Goal: Task Accomplishment & Management: Complete application form

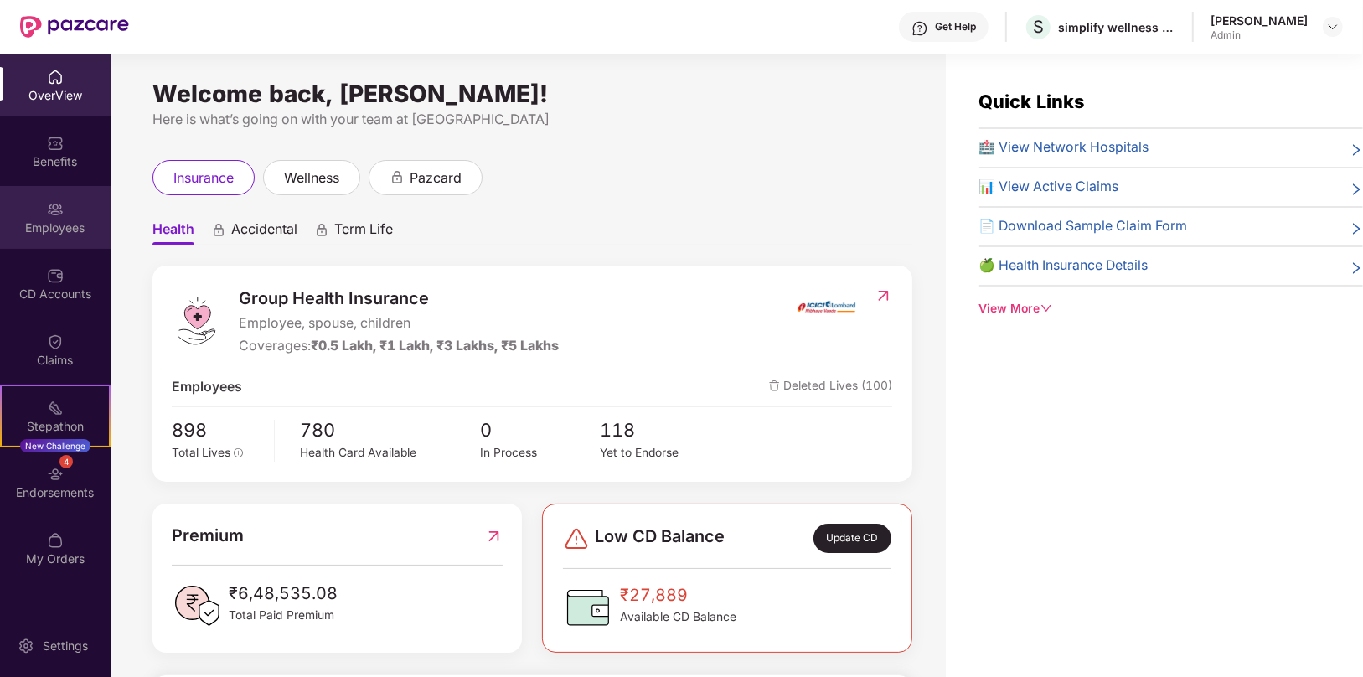
click at [63, 206] on img at bounding box center [55, 209] width 17 height 17
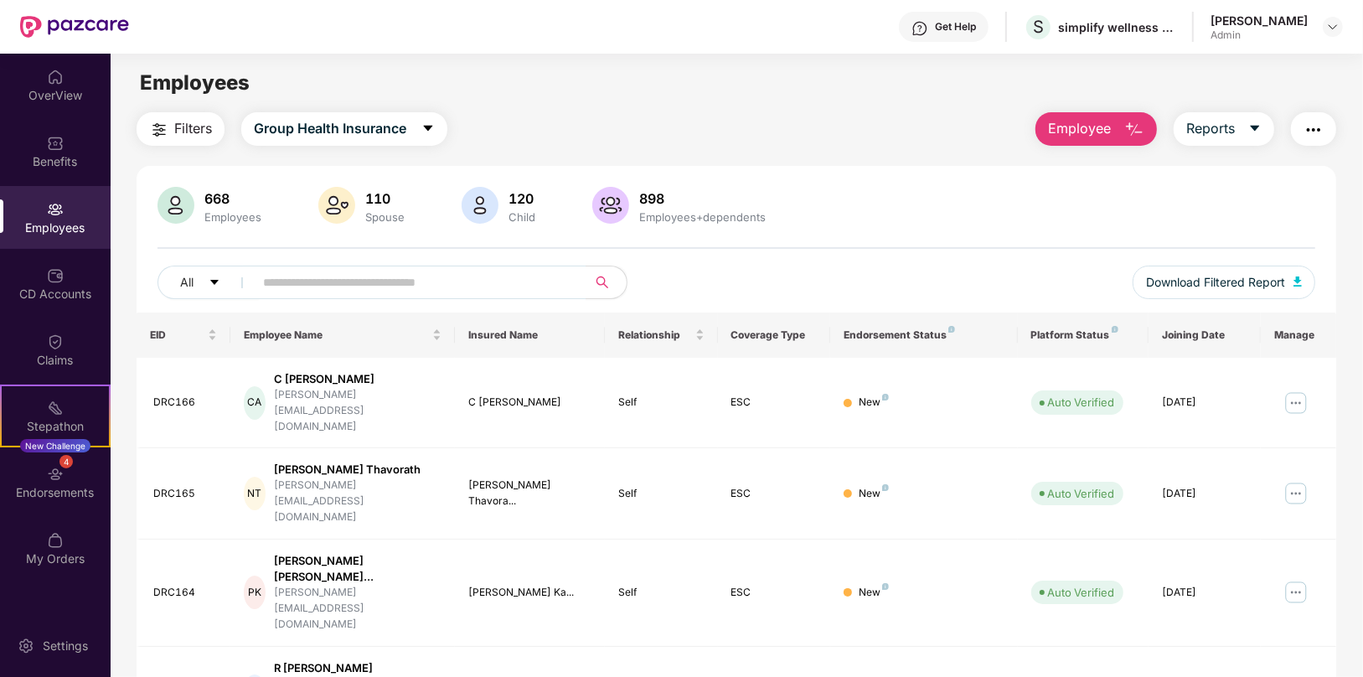
click at [1126, 126] on img "button" at bounding box center [1135, 130] width 20 height 20
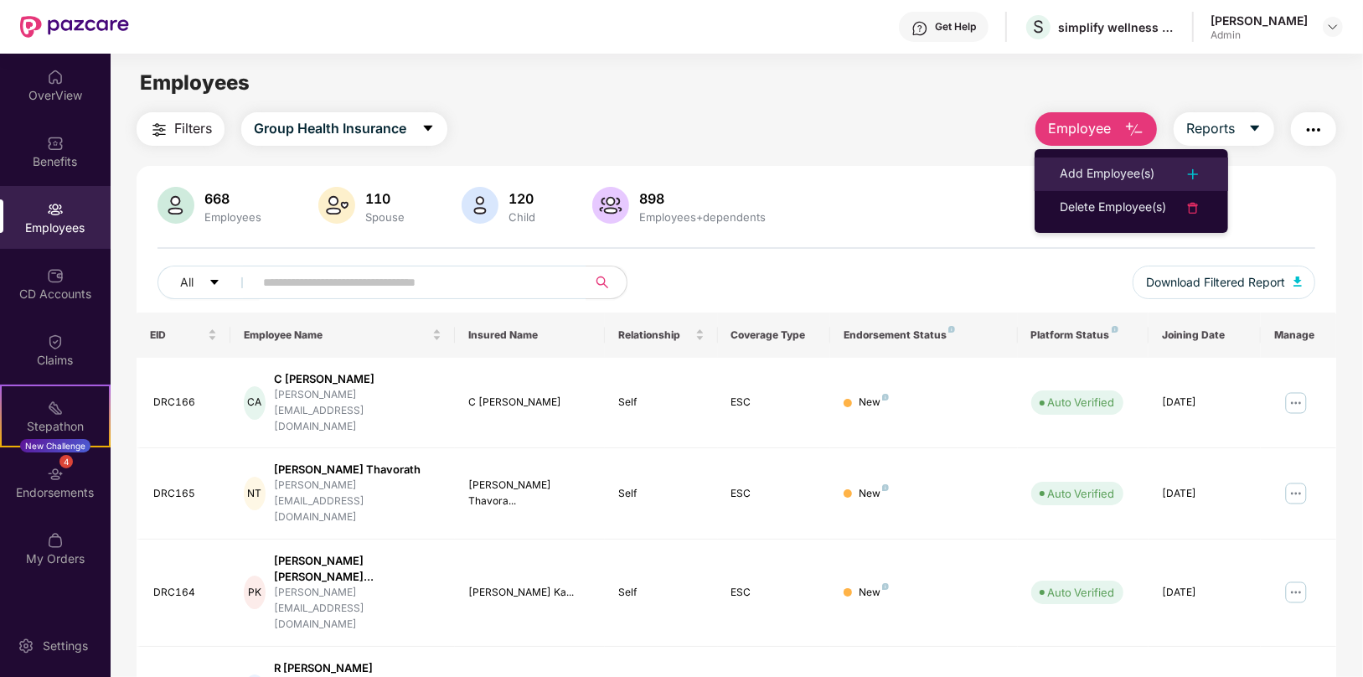
click at [1129, 176] on div "Add Employee(s)" at bounding box center [1107, 174] width 95 height 20
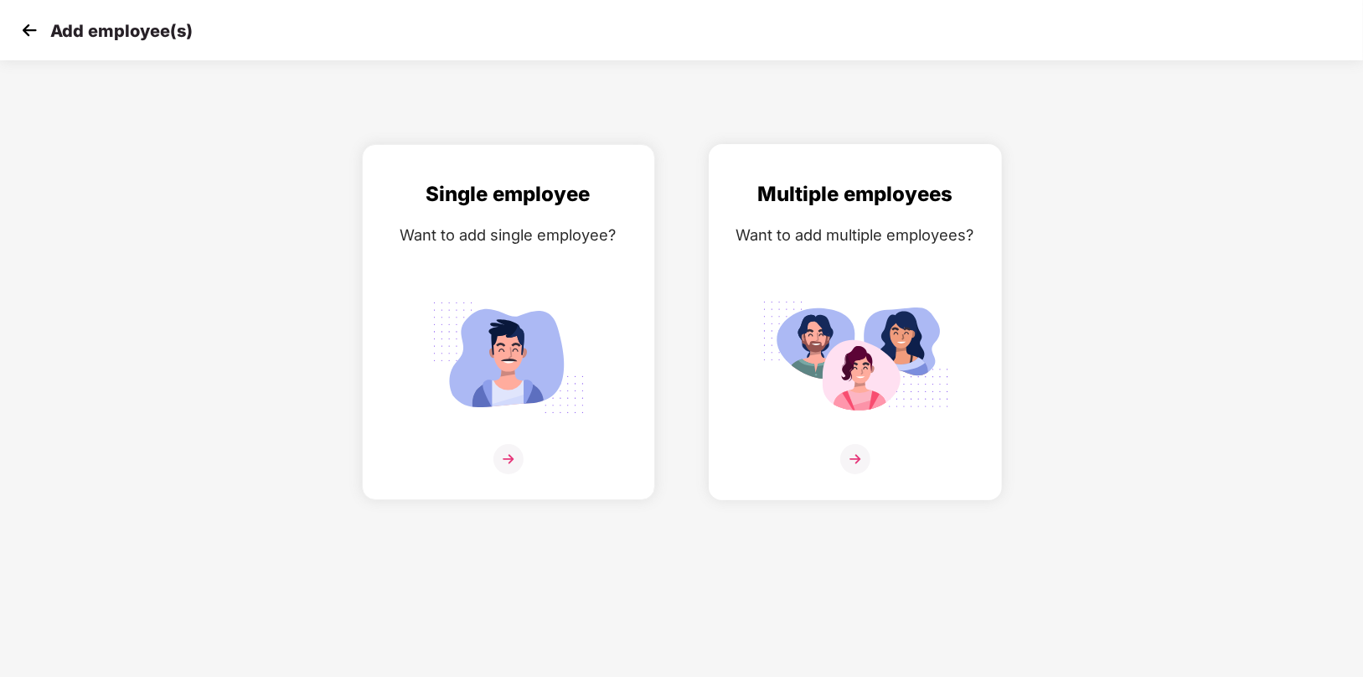
click at [858, 454] on img at bounding box center [856, 459] width 30 height 30
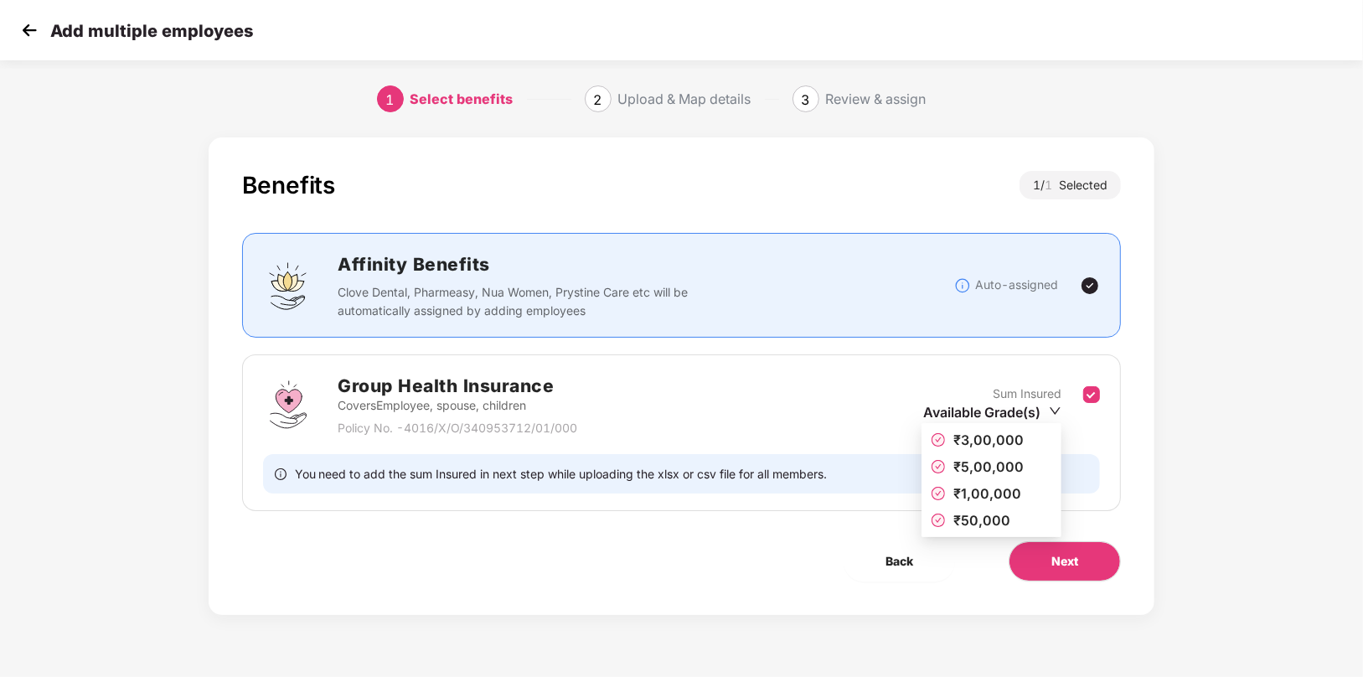
click at [1058, 409] on icon "down" at bounding box center [1056, 411] width 11 height 8
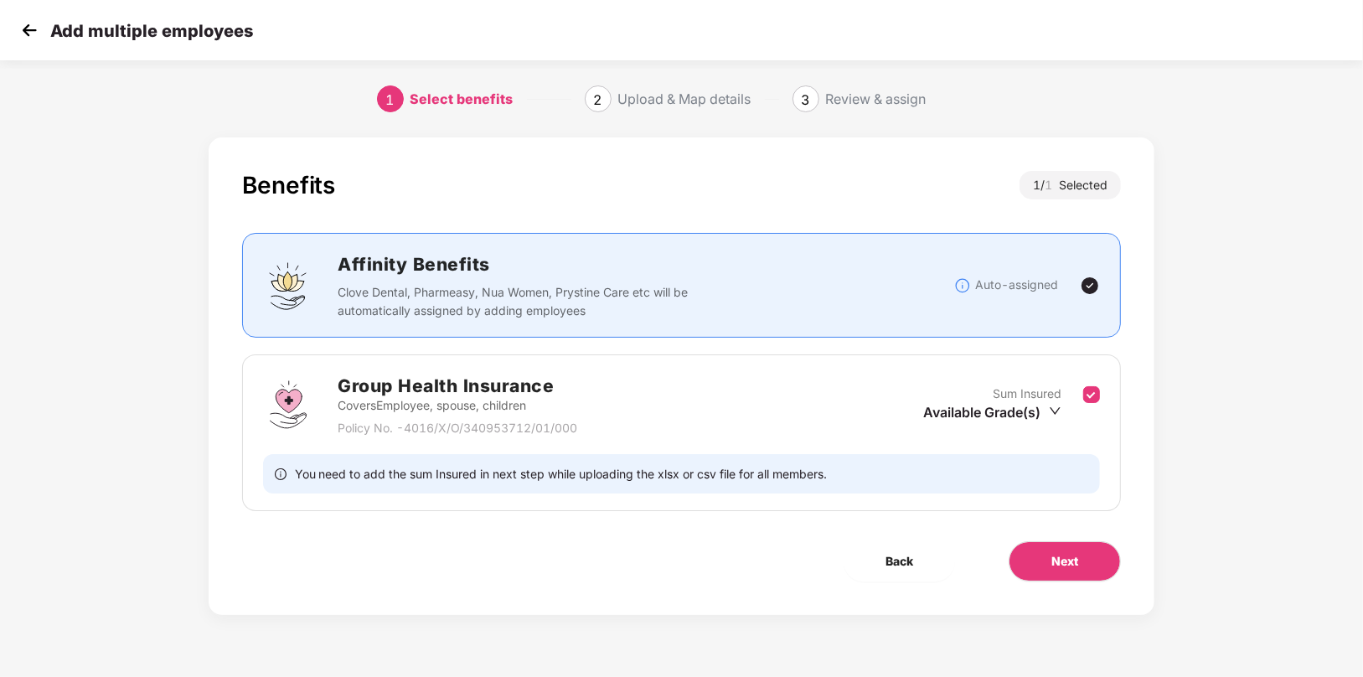
click at [1093, 282] on img at bounding box center [1090, 286] width 20 height 20
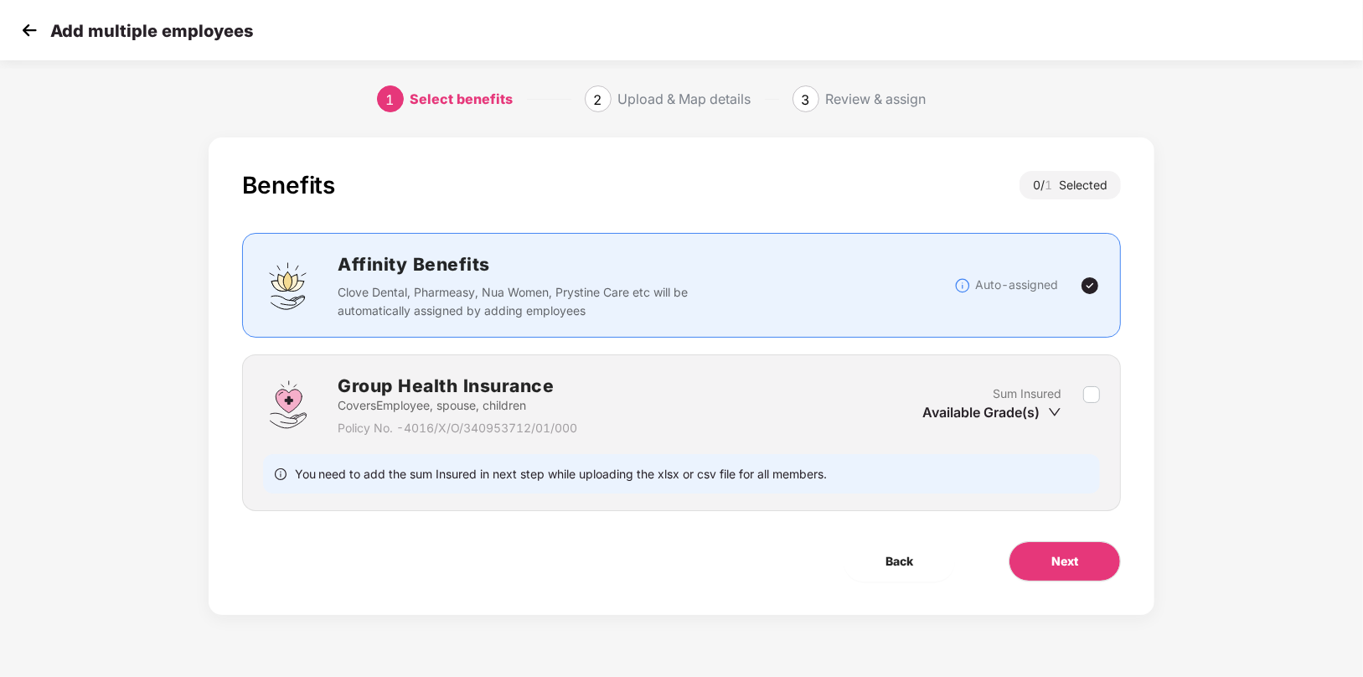
click at [1056, 409] on icon "down" at bounding box center [1054, 412] width 13 height 13
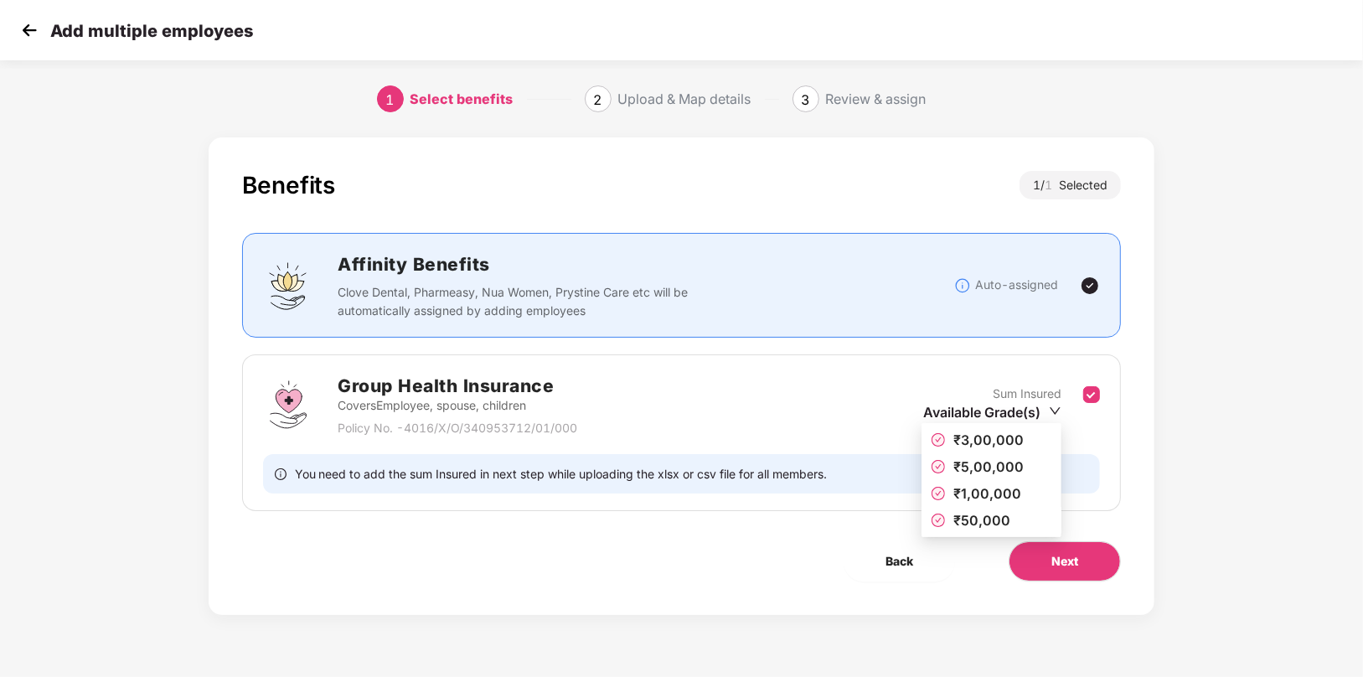
click at [968, 520] on span "₹50,000" at bounding box center [982, 520] width 57 height 17
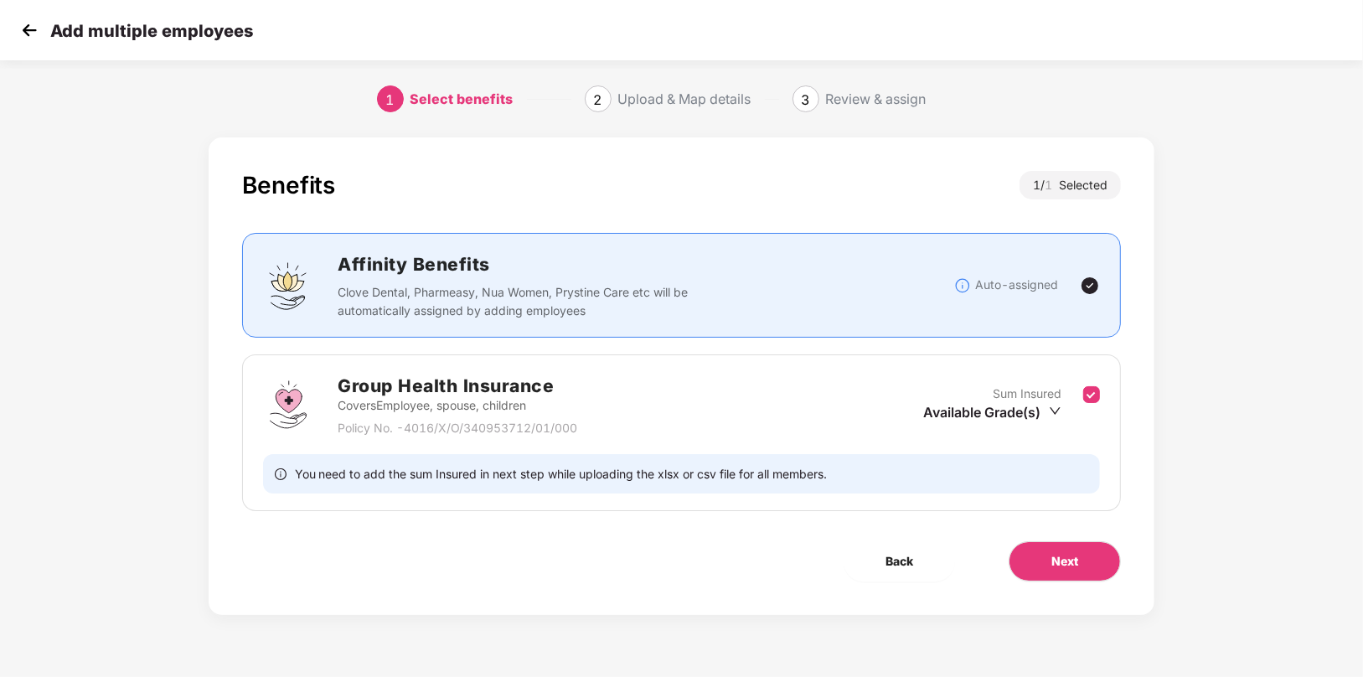
click at [968, 520] on div "Benefits 1 / 1 Selected Affinity Benefits Clove Dental, Pharmeasy, Nua Women, P…" at bounding box center [682, 376] width 947 height 478
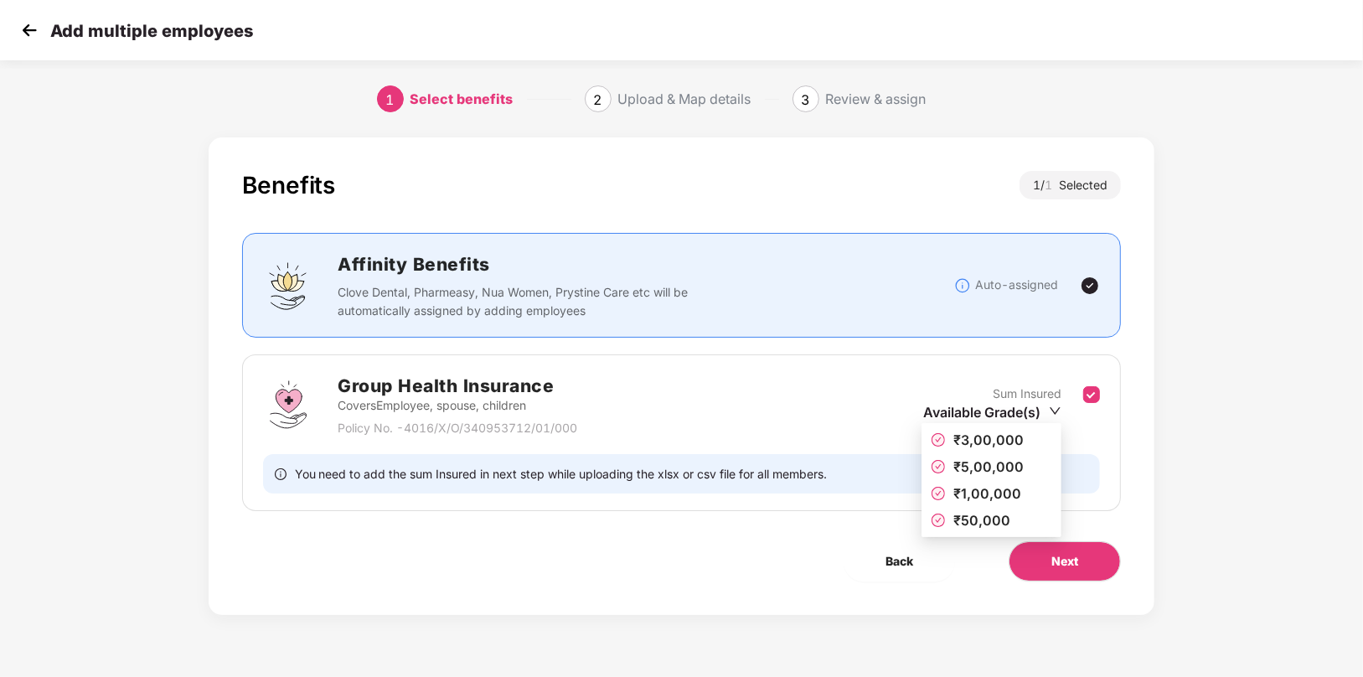
click at [958, 411] on div "Available Grade(s)" at bounding box center [992, 412] width 138 height 18
click at [936, 441] on icon "check-circle" at bounding box center [938, 439] width 11 height 11
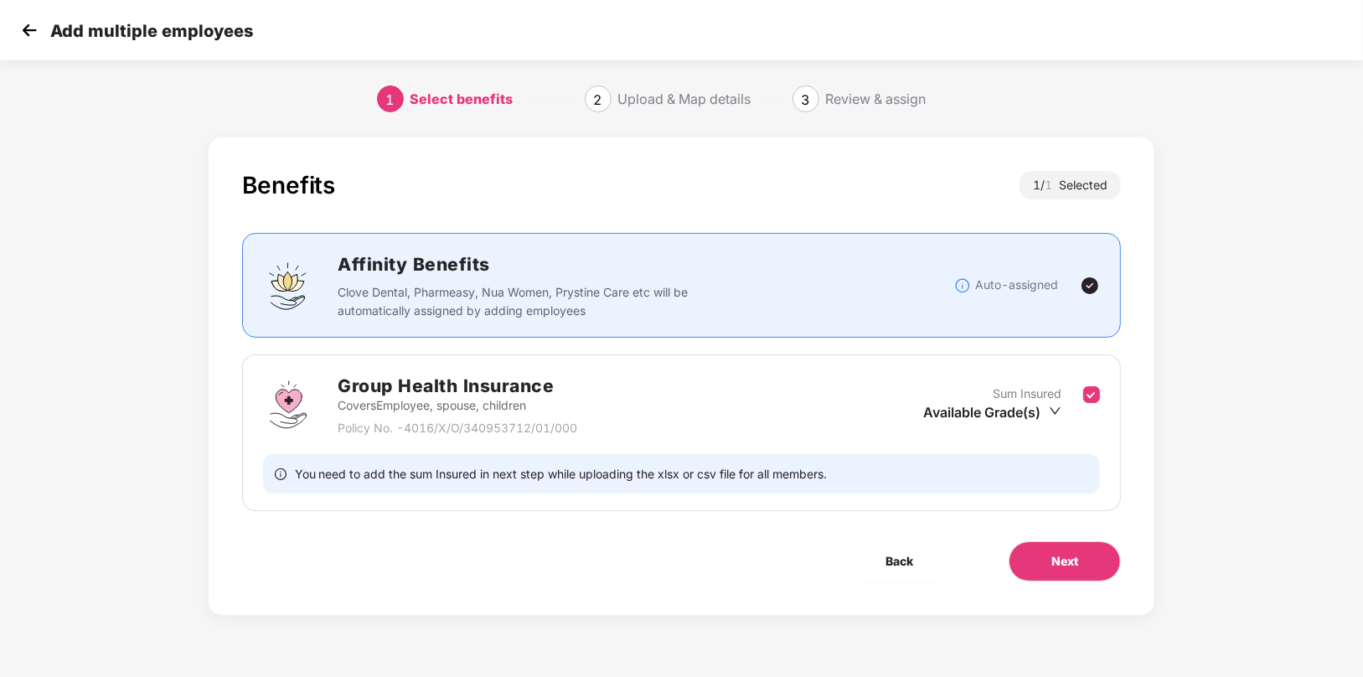
click at [954, 410] on div "Available Grade(s)" at bounding box center [992, 412] width 138 height 18
click at [1095, 282] on img at bounding box center [1090, 286] width 20 height 20
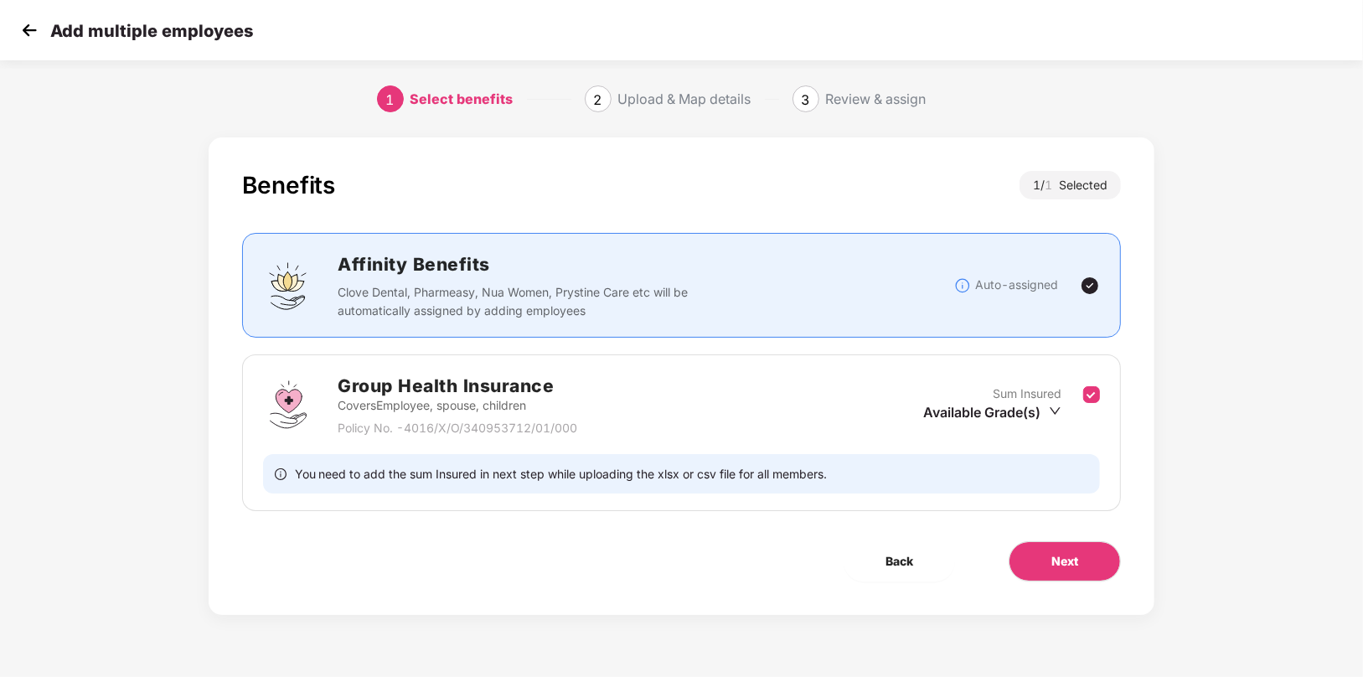
click at [1095, 282] on img at bounding box center [1090, 286] width 20 height 20
click at [1092, 281] on img at bounding box center [1090, 286] width 20 height 20
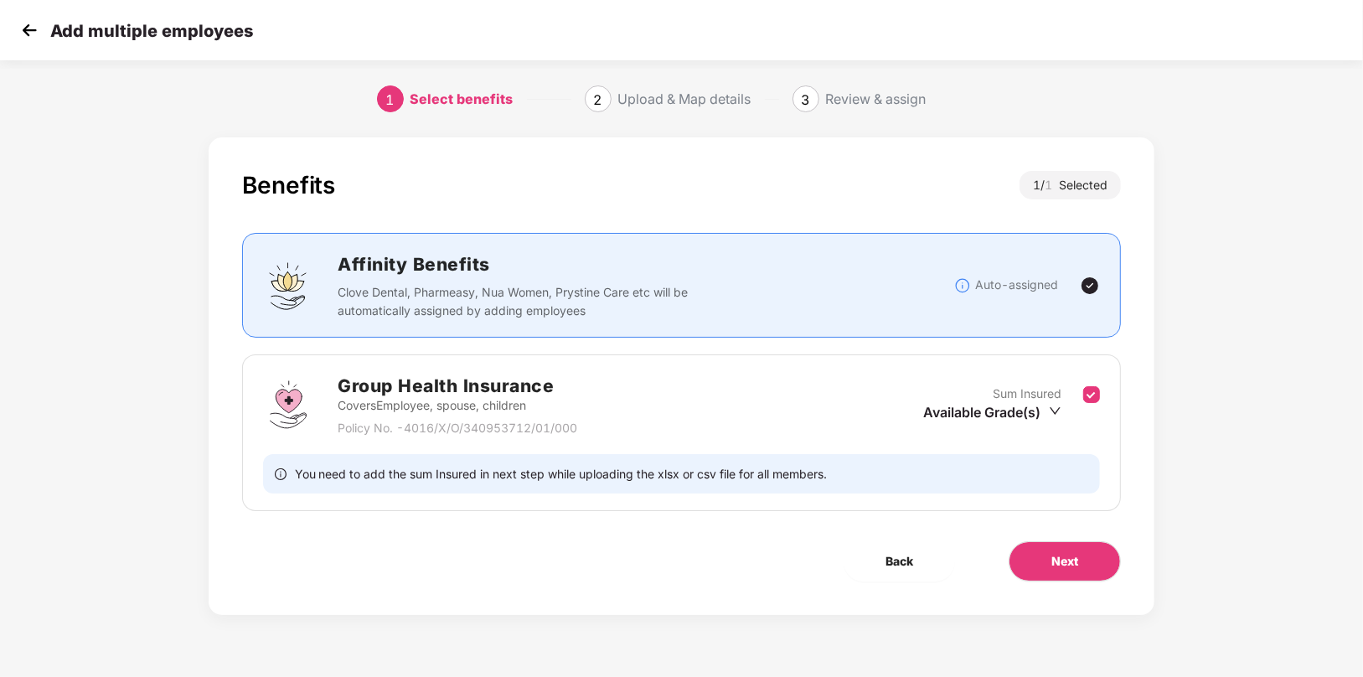
click at [1092, 281] on img at bounding box center [1090, 286] width 20 height 20
click at [1058, 562] on span "Next" at bounding box center [1065, 561] width 27 height 18
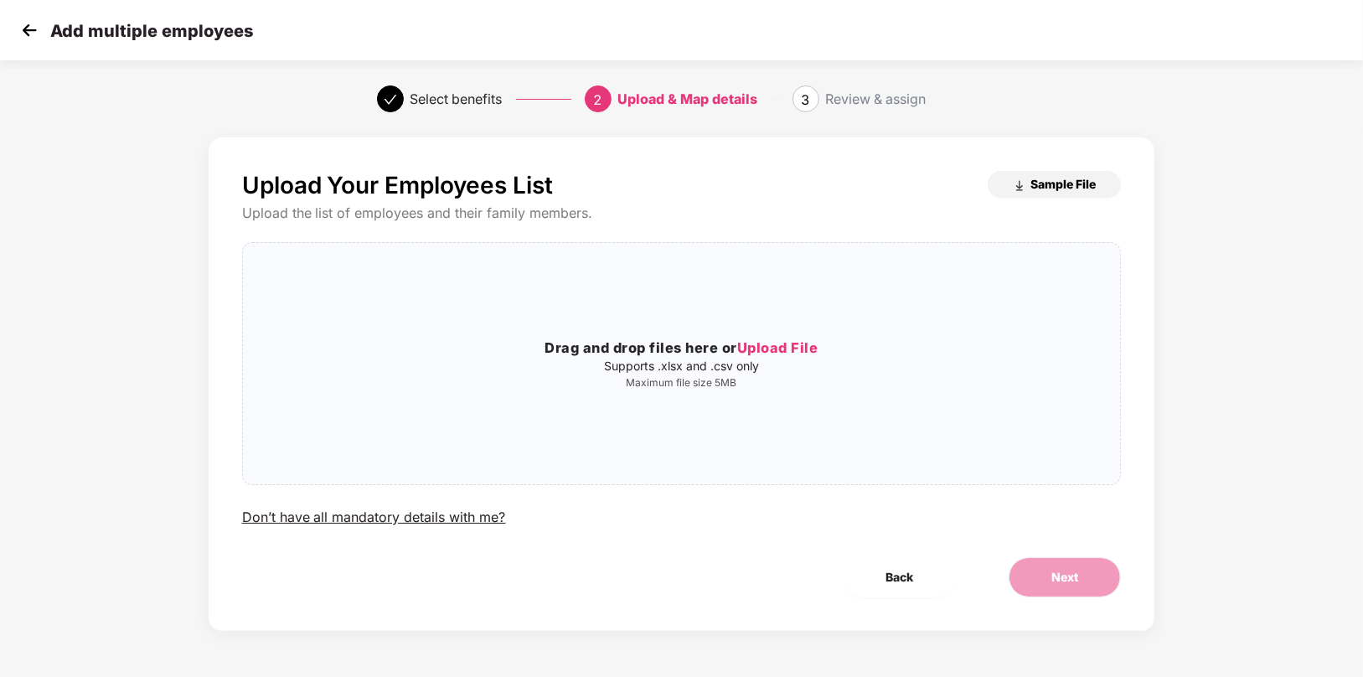
click at [1063, 186] on span "Sample File" at bounding box center [1063, 184] width 65 height 16
click at [901, 576] on span "Back" at bounding box center [900, 577] width 28 height 18
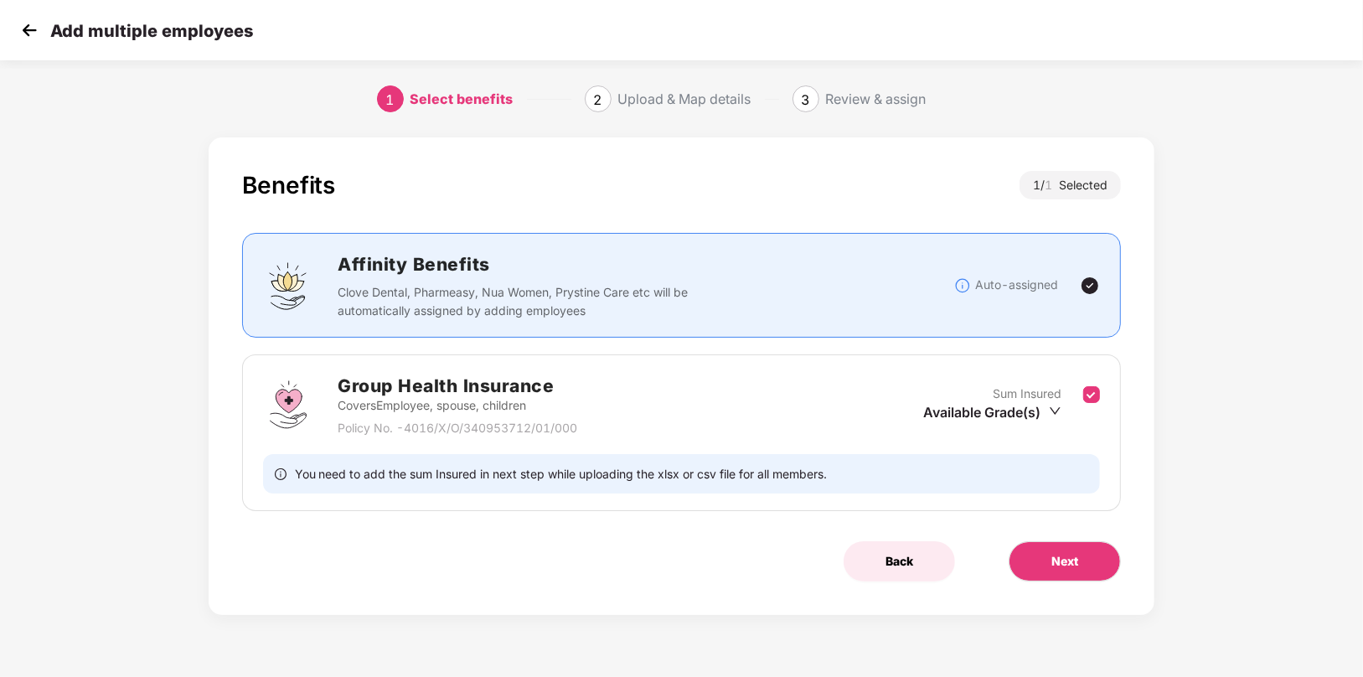
click at [898, 572] on button "Back" at bounding box center [899, 561] width 111 height 40
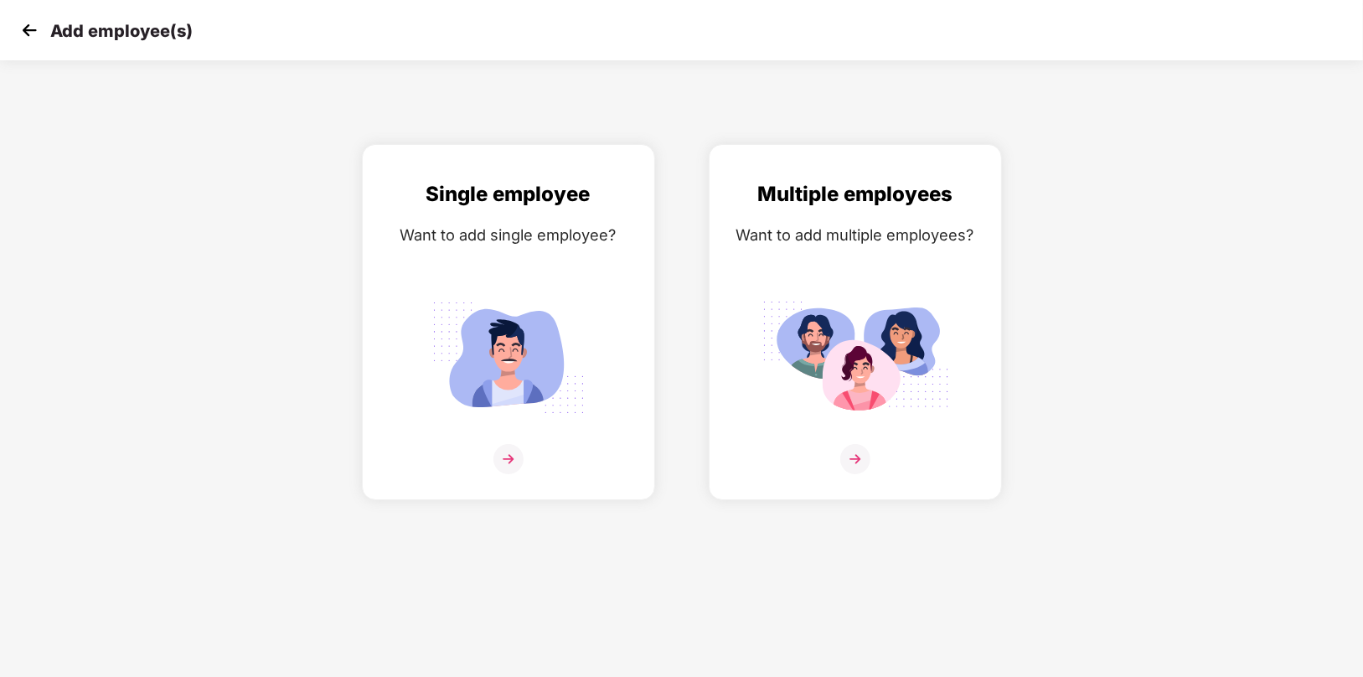
click at [29, 28] on img at bounding box center [29, 30] width 25 height 25
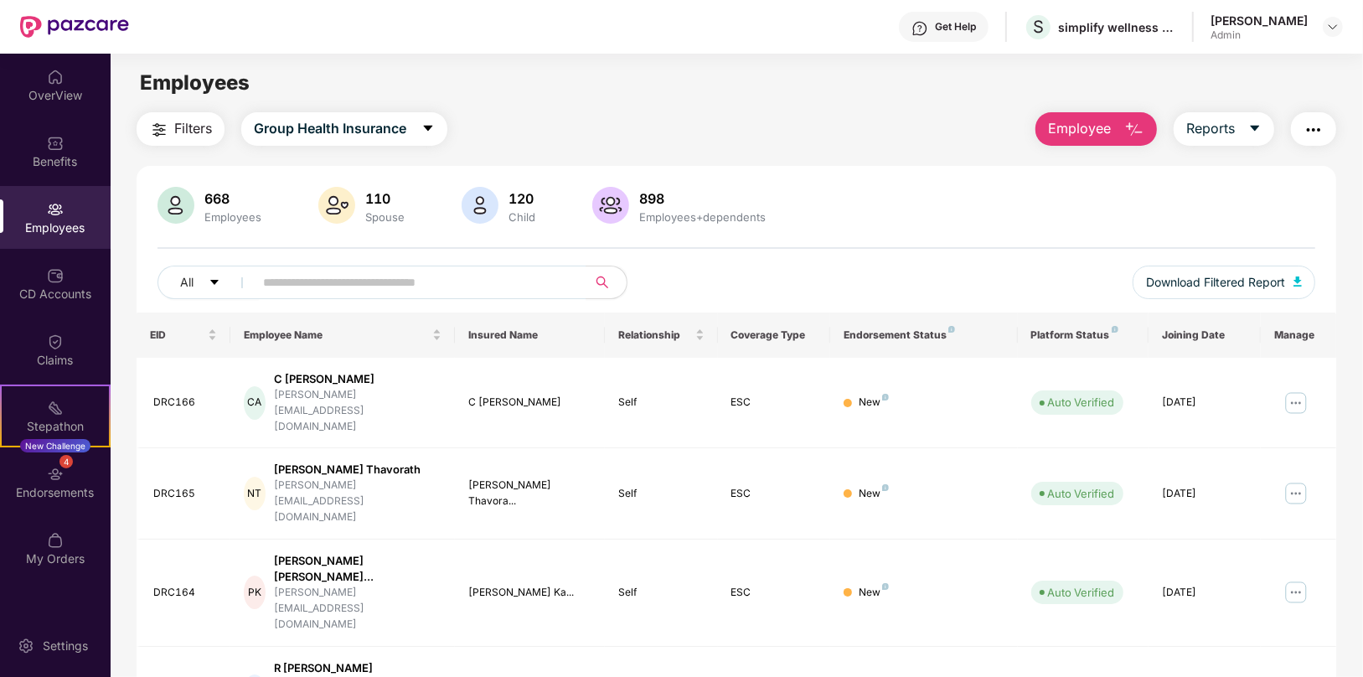
click at [1135, 127] on img "button" at bounding box center [1135, 130] width 20 height 20
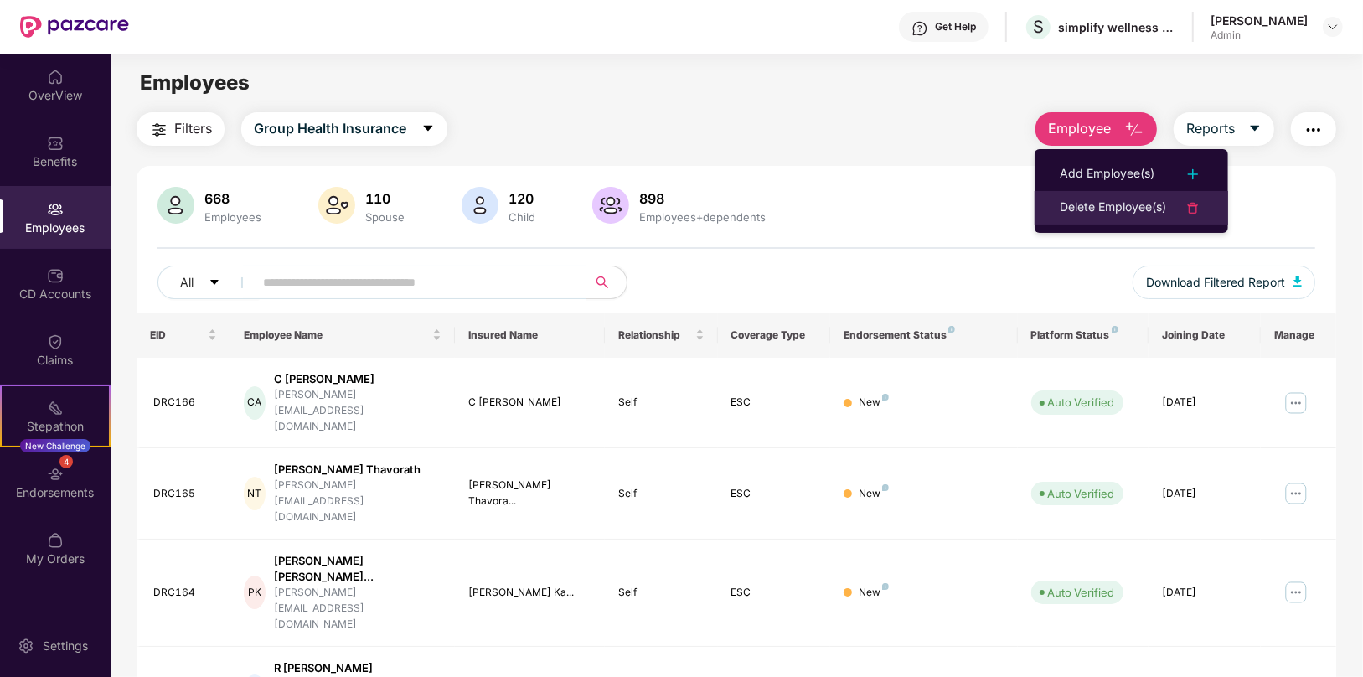
click at [1132, 210] on div "Delete Employee(s)" at bounding box center [1113, 208] width 106 height 20
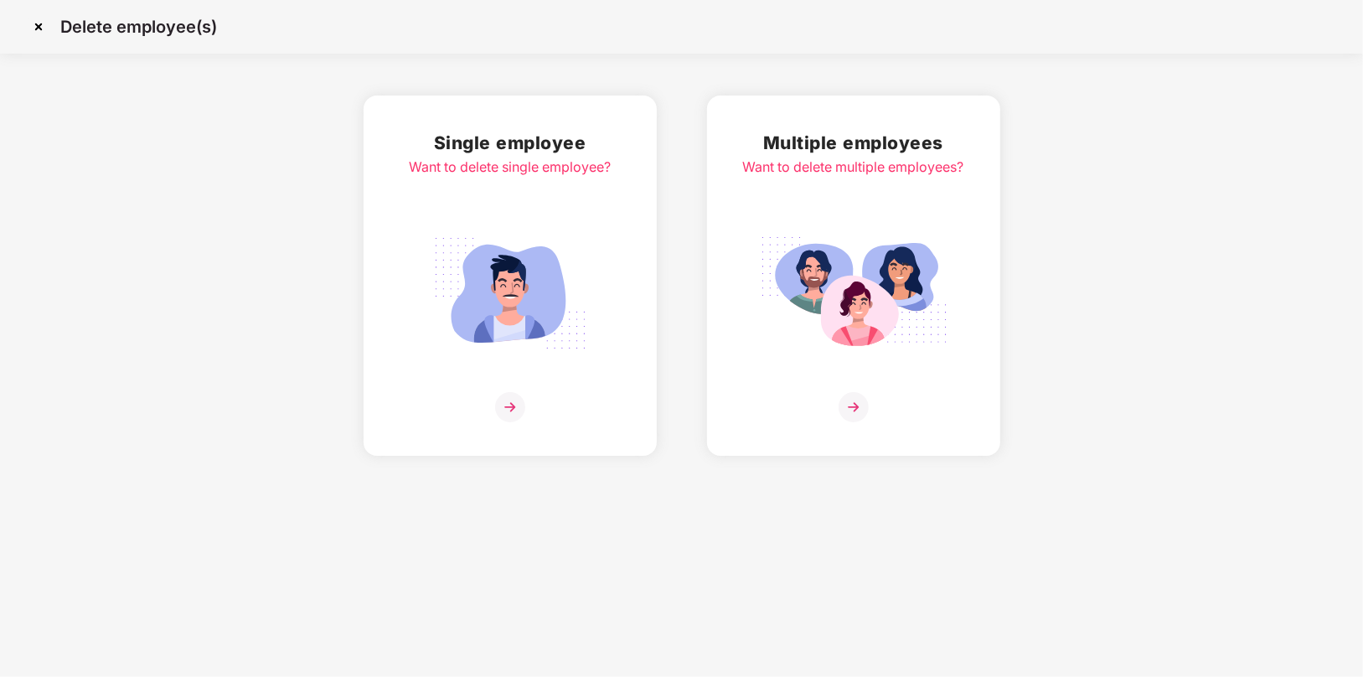
click at [852, 409] on img at bounding box center [854, 407] width 30 height 30
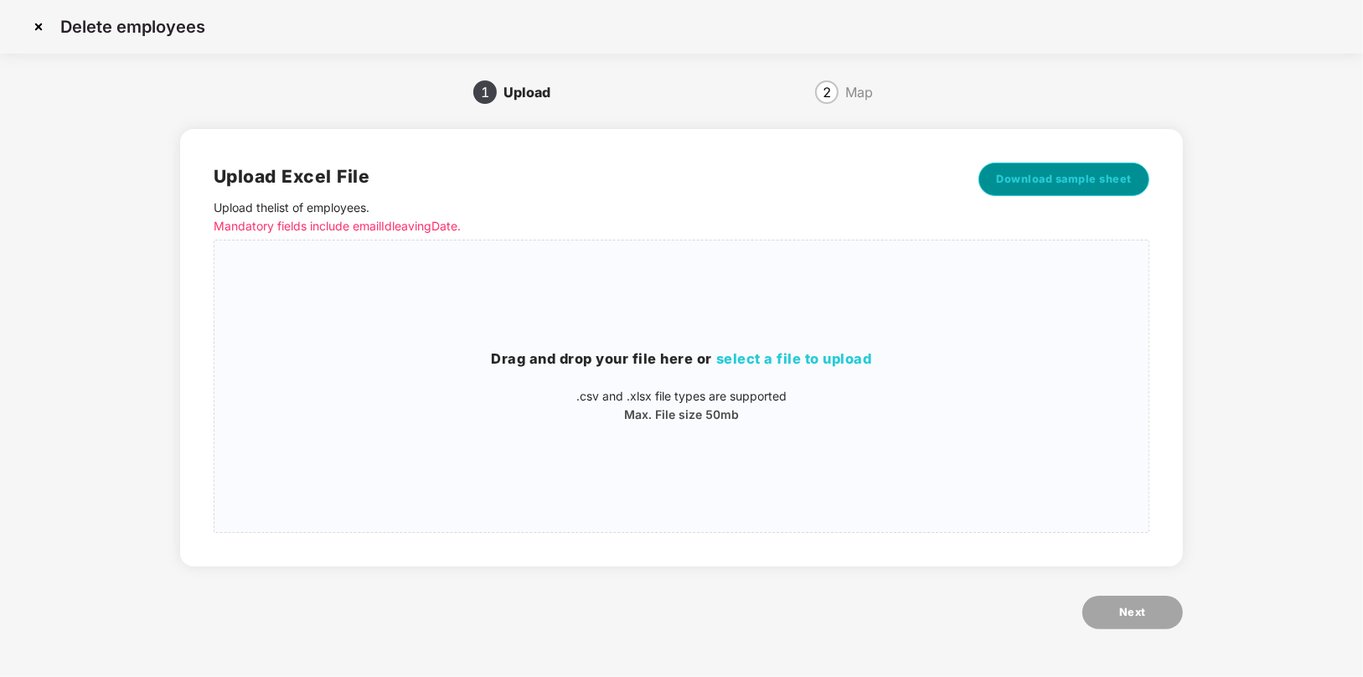
click at [1051, 184] on span "Download sample sheet" at bounding box center [1064, 179] width 136 height 17
click at [39, 25] on img at bounding box center [38, 26] width 27 height 27
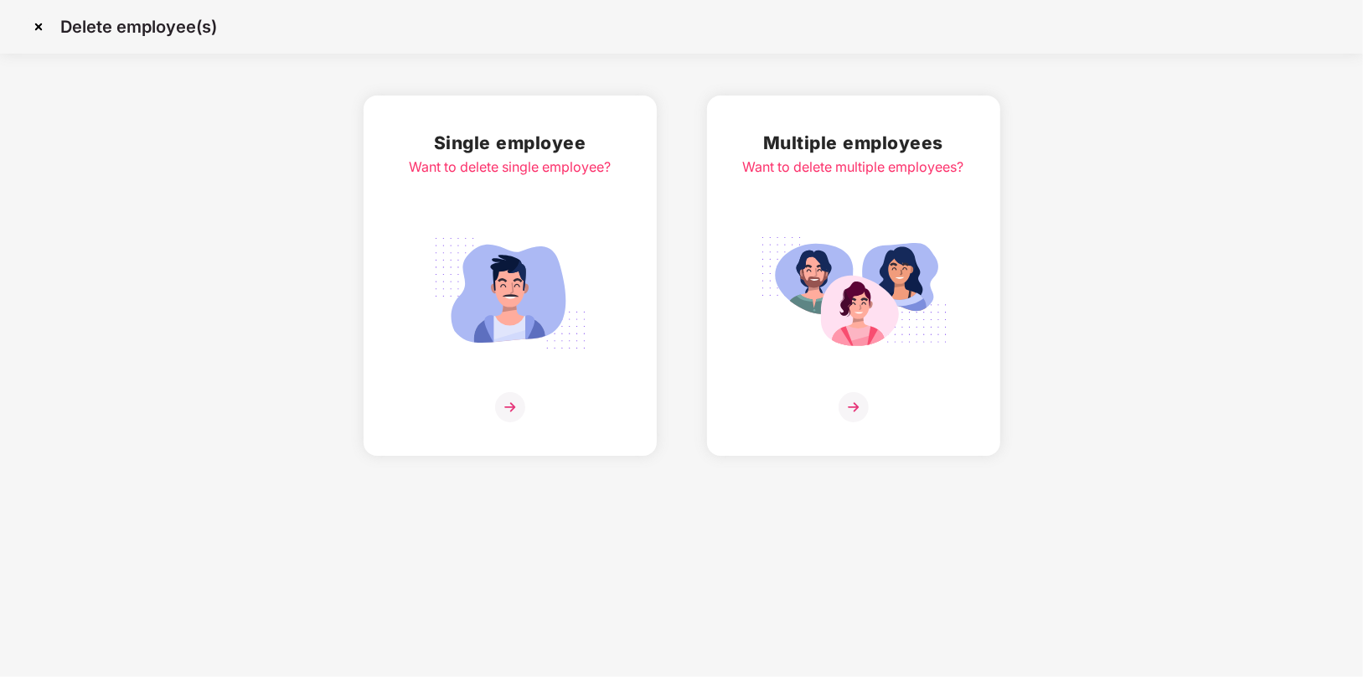
click at [39, 25] on img at bounding box center [38, 26] width 27 height 27
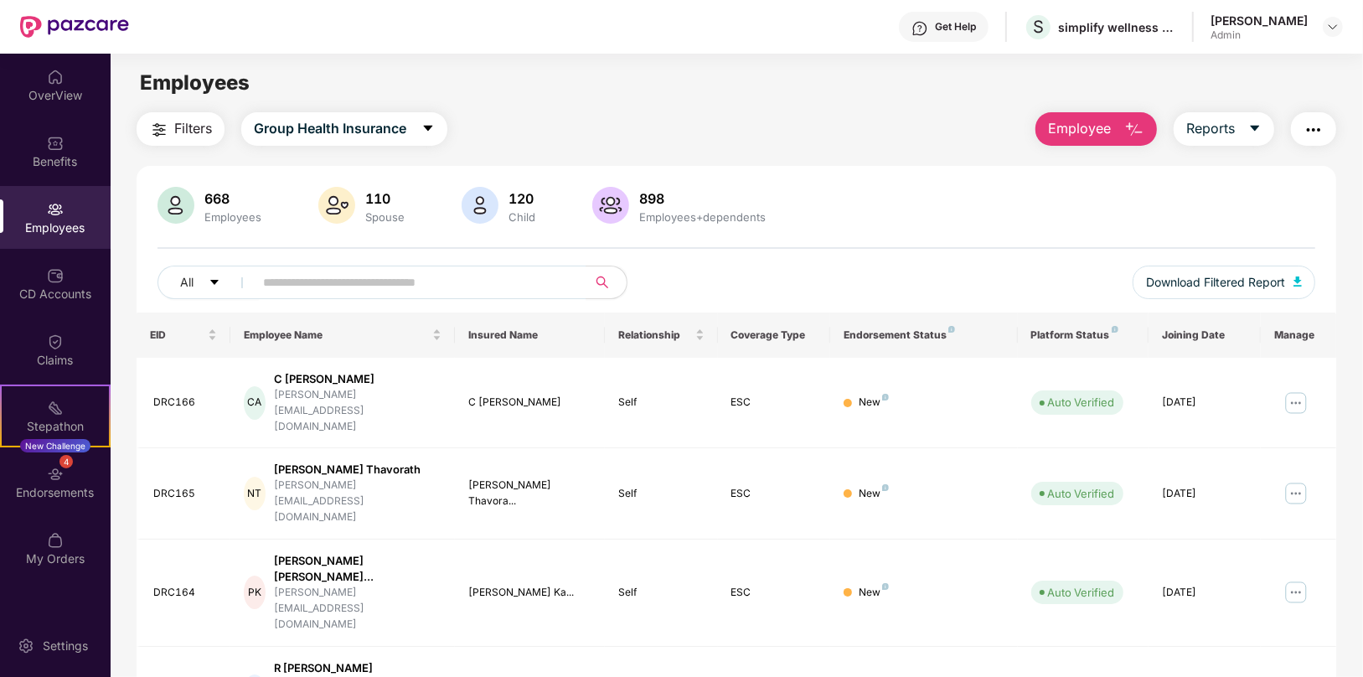
click at [1117, 131] on button "Employee" at bounding box center [1097, 129] width 122 height 34
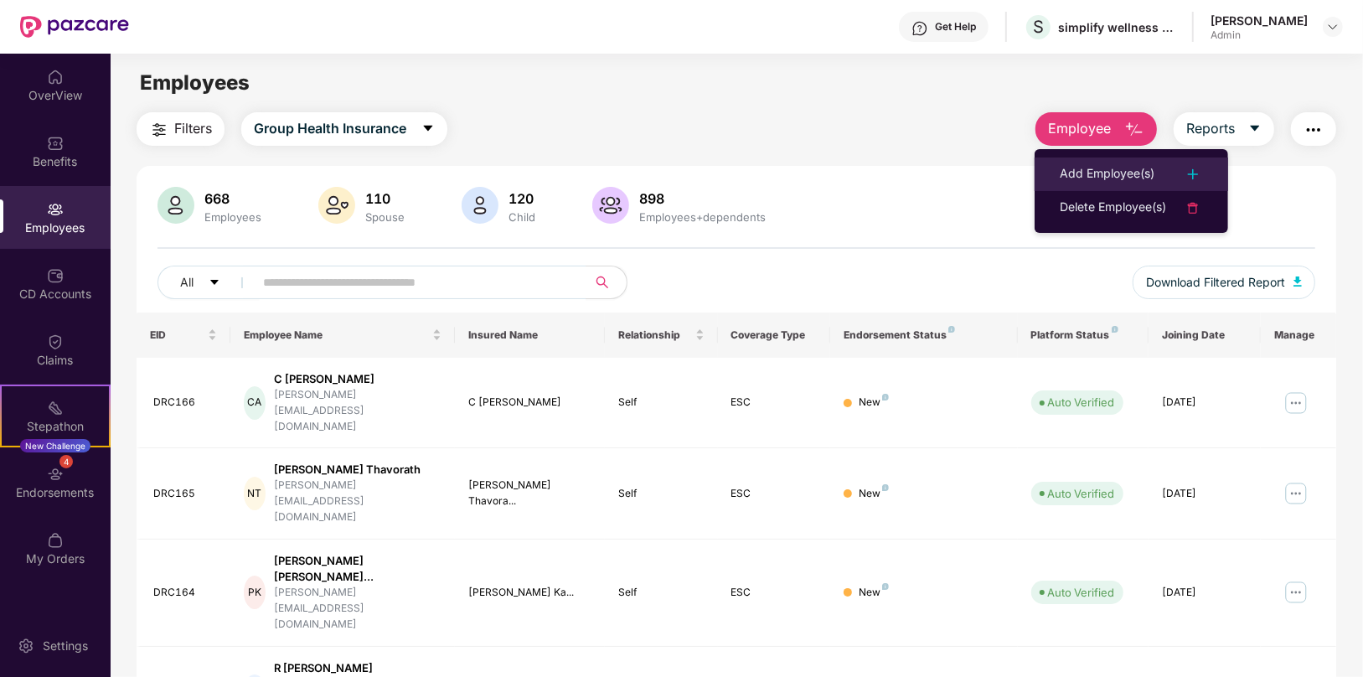
click at [1104, 176] on div "Add Employee(s)" at bounding box center [1107, 174] width 95 height 20
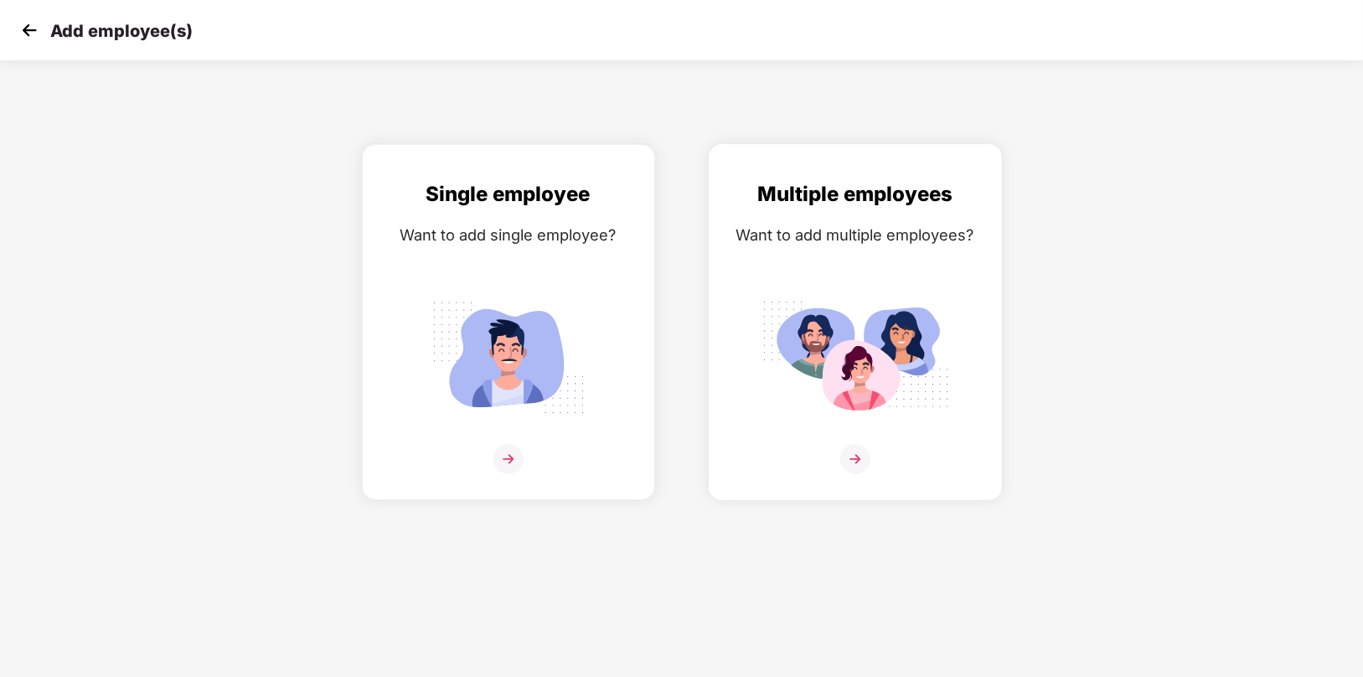
click at [854, 468] on img at bounding box center [856, 459] width 30 height 30
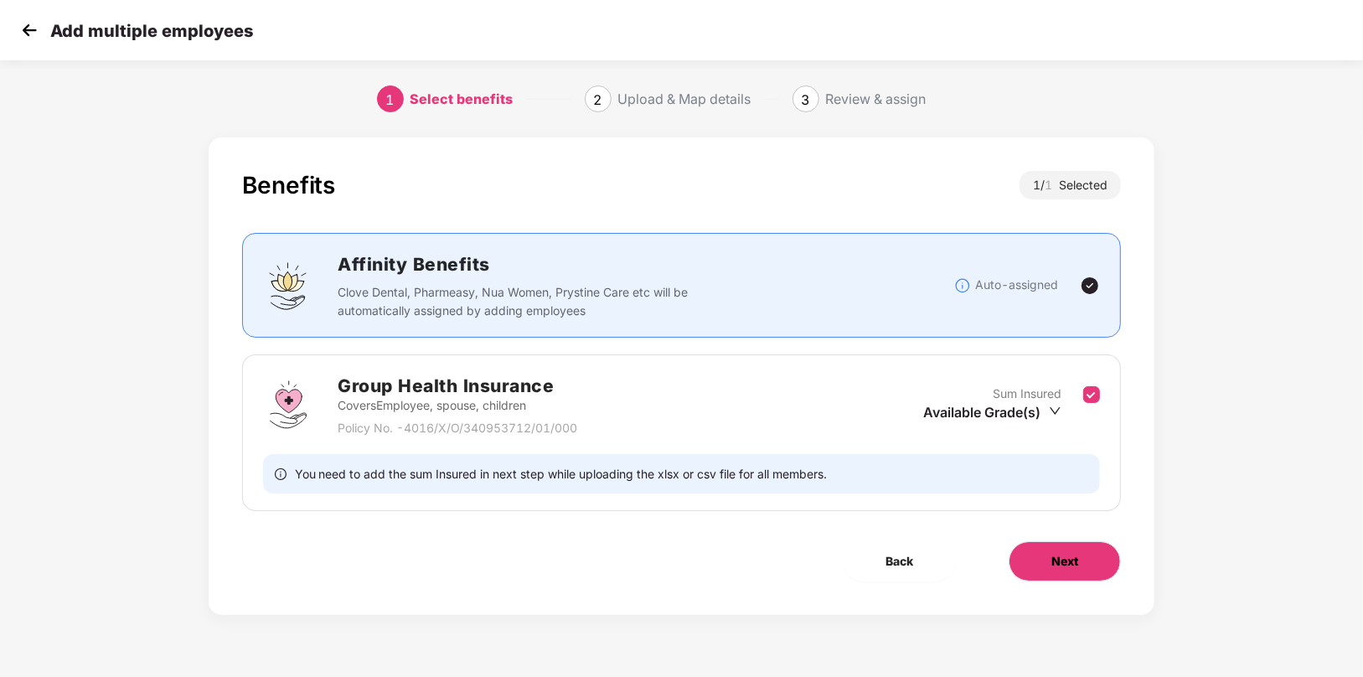
click at [1059, 565] on span "Next" at bounding box center [1065, 561] width 27 height 18
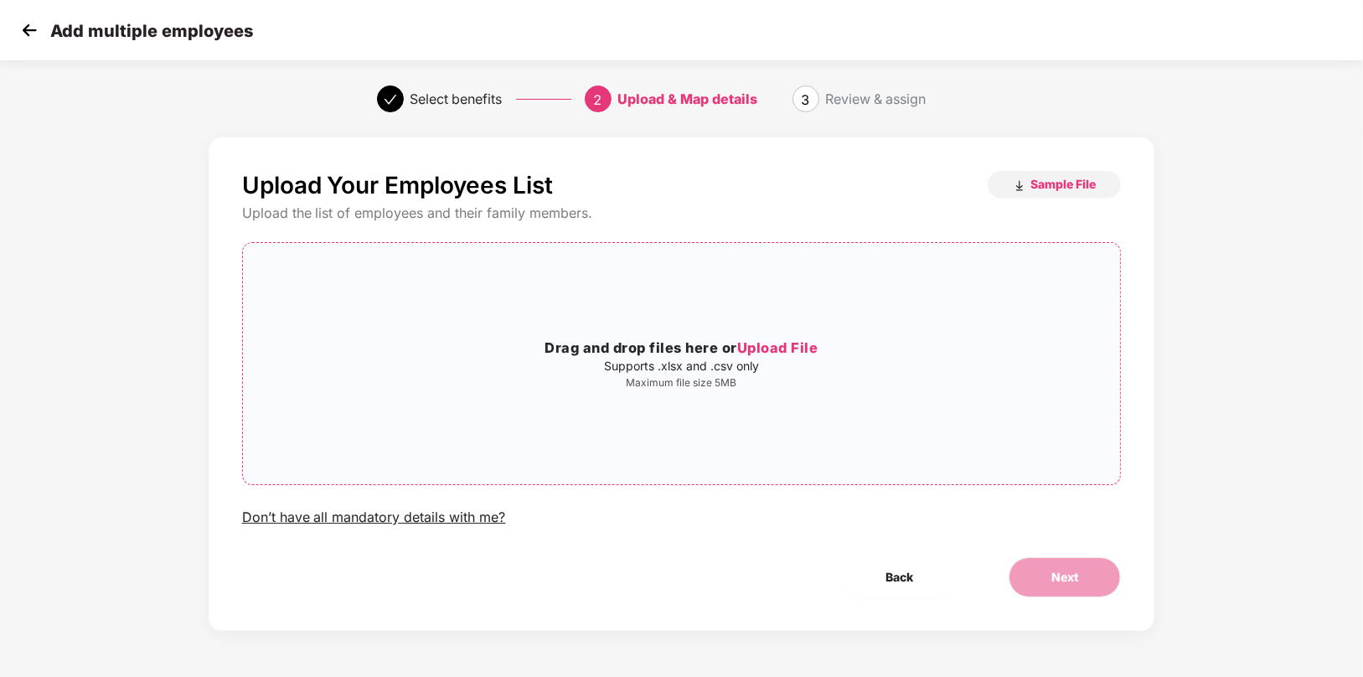
click at [768, 343] on span "Upload File" at bounding box center [777, 347] width 81 height 17
click at [1067, 189] on span "Sample File" at bounding box center [1063, 184] width 65 height 16
